Goal: Transaction & Acquisition: Obtain resource

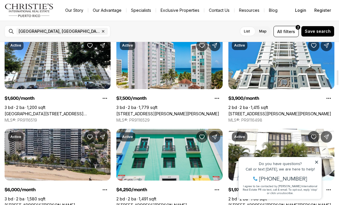
scroll to position [302, 0]
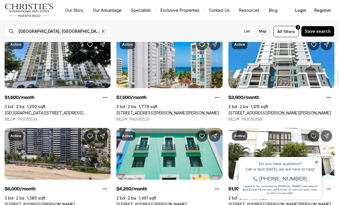
click at [213, 110] on link "[STREET_ADDRESS][PERSON_NAME][PERSON_NAME]" at bounding box center [167, 112] width 103 height 5
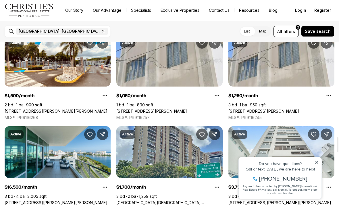
scroll to position [1035, 0]
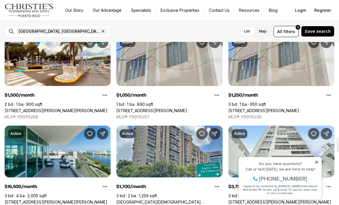
click at [289, 108] on link "423 SAN JORGE #APT 3B, SANTURCE PR, 00909" at bounding box center [263, 110] width 71 height 5
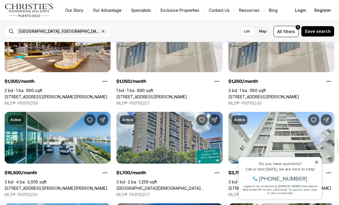
scroll to position [1048, 0]
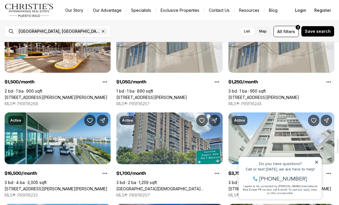
click at [187, 95] on link "[STREET_ADDRESS][PERSON_NAME]" at bounding box center [151, 97] width 71 height 5
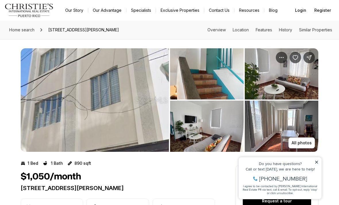
click at [114, 110] on img "View image gallery" at bounding box center [95, 99] width 148 height 103
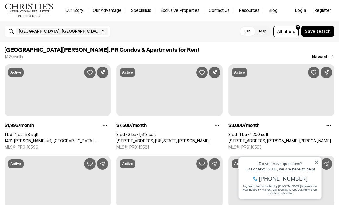
scroll to position [1048, 0]
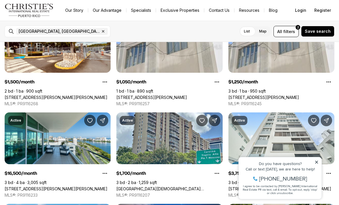
click at [317, 160] on icon at bounding box center [317, 162] width 4 height 4
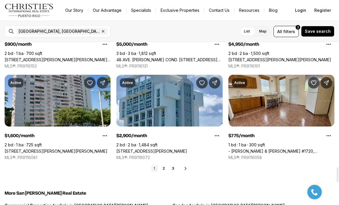
scroll to position [1362, 0]
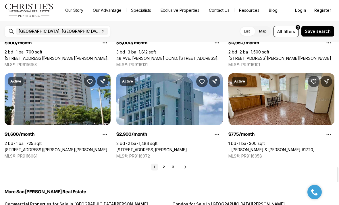
click at [187, 167] on icon at bounding box center [185, 167] width 5 height 5
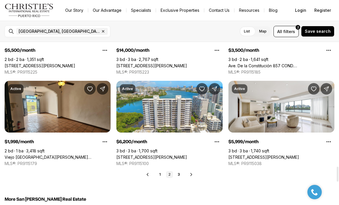
scroll to position [1355, 0]
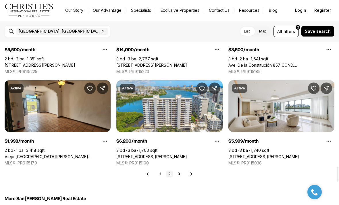
click at [187, 176] on div "Prev 1 2 3 Next" at bounding box center [170, 173] width 330 height 7
click at [192, 175] on icon at bounding box center [191, 174] width 5 height 5
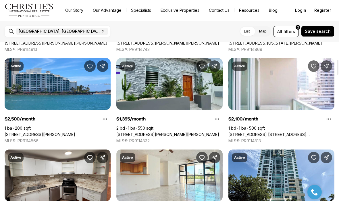
scroll to position [189, 0]
click at [140, 132] on link "[STREET_ADDRESS][PERSON_NAME][PERSON_NAME]" at bounding box center [167, 134] width 103 height 5
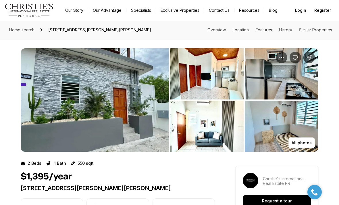
click at [113, 114] on img "View image gallery" at bounding box center [95, 99] width 148 height 103
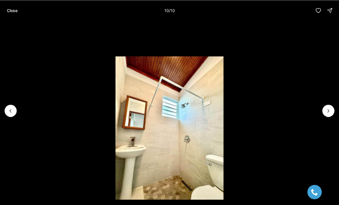
click at [11, 13] on button "Close" at bounding box center [12, 10] width 18 height 11
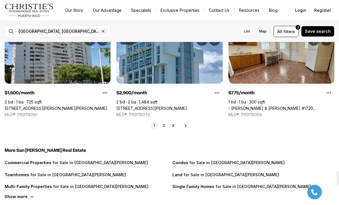
scroll to position [1402, 0]
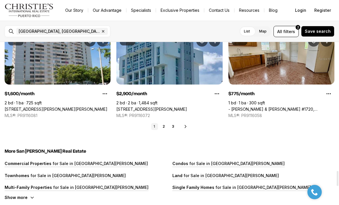
click at [185, 125] on icon at bounding box center [185, 126] width 1 height 3
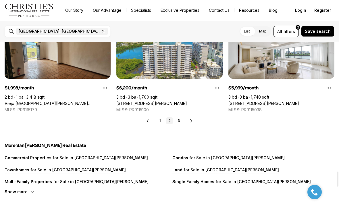
scroll to position [1408, 0]
click at [188, 122] on div "Prev 1 2 3 Next" at bounding box center [170, 120] width 330 height 7
click at [189, 123] on div "Prev 1 2 3 Next" at bounding box center [170, 120] width 330 height 7
click at [192, 122] on icon at bounding box center [191, 120] width 5 height 5
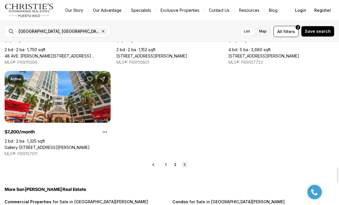
scroll to position [1364, 0]
